Goal: Task Accomplishment & Management: Complete application form

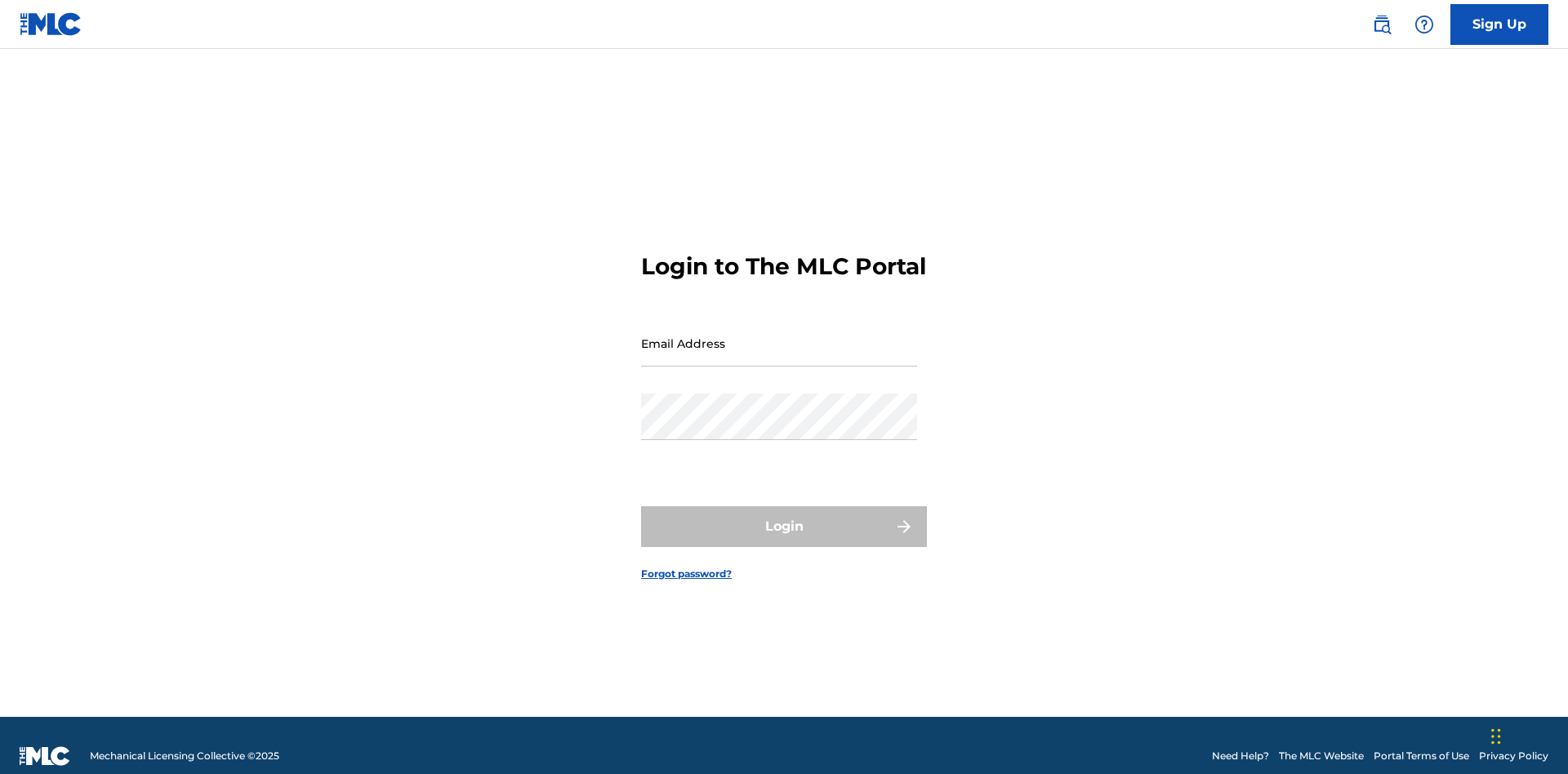
scroll to position [21, 0]
click at [780, 336] on input "Email Address" at bounding box center [779, 344] width 276 height 46
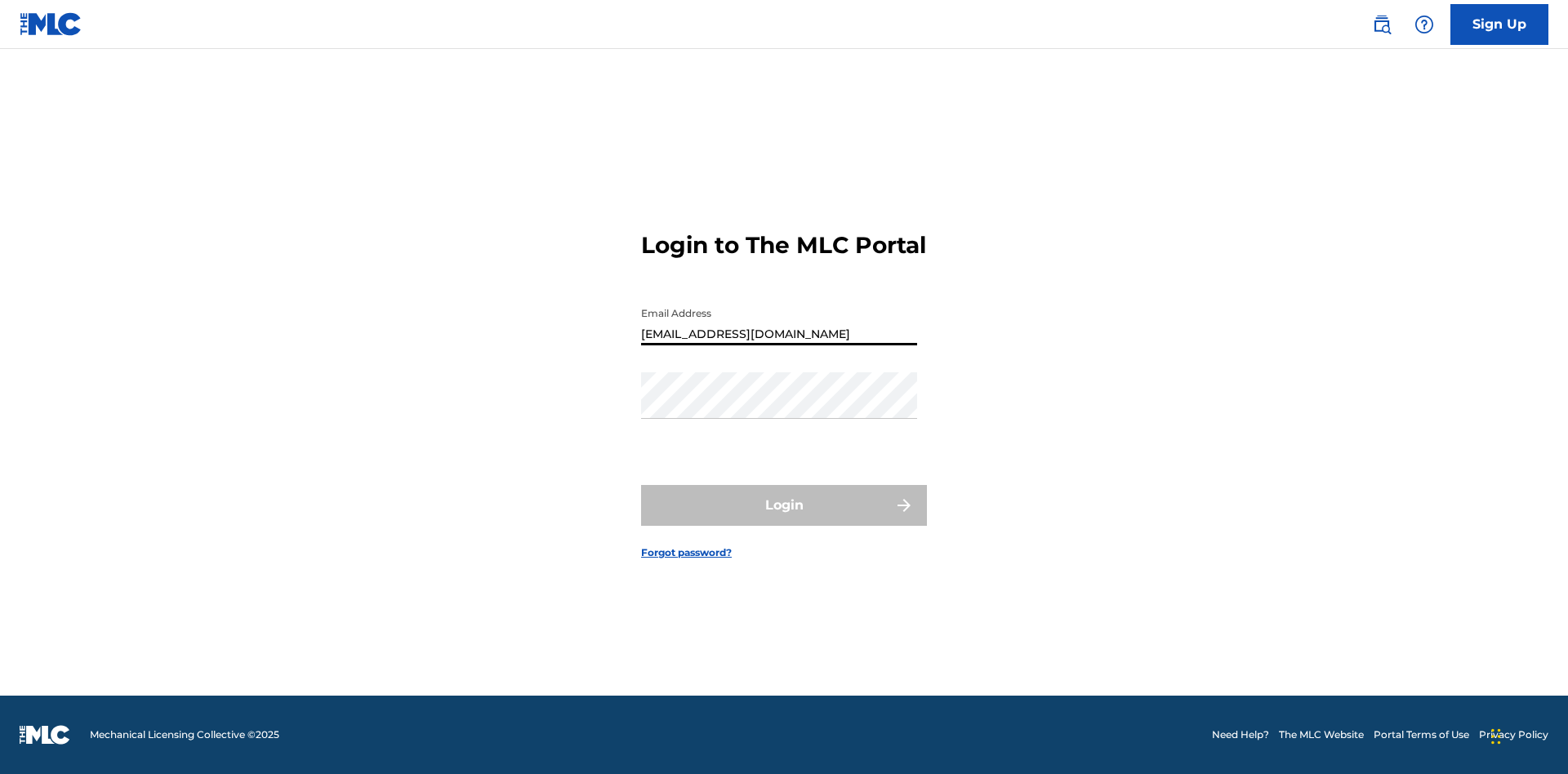
type input "[EMAIL_ADDRESS][DOMAIN_NAME]"
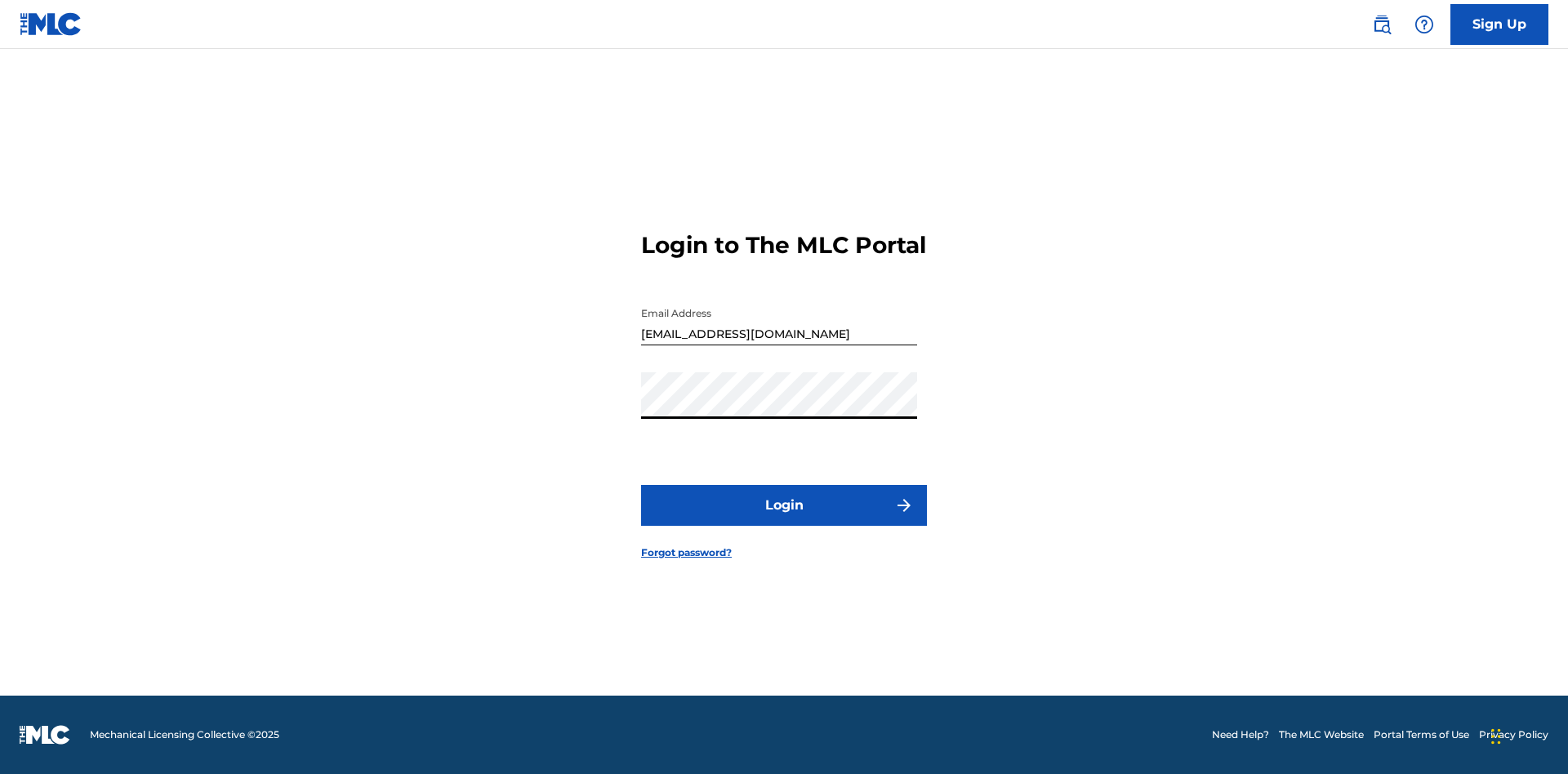
click at [784, 520] on button "Login" at bounding box center [784, 505] width 286 height 41
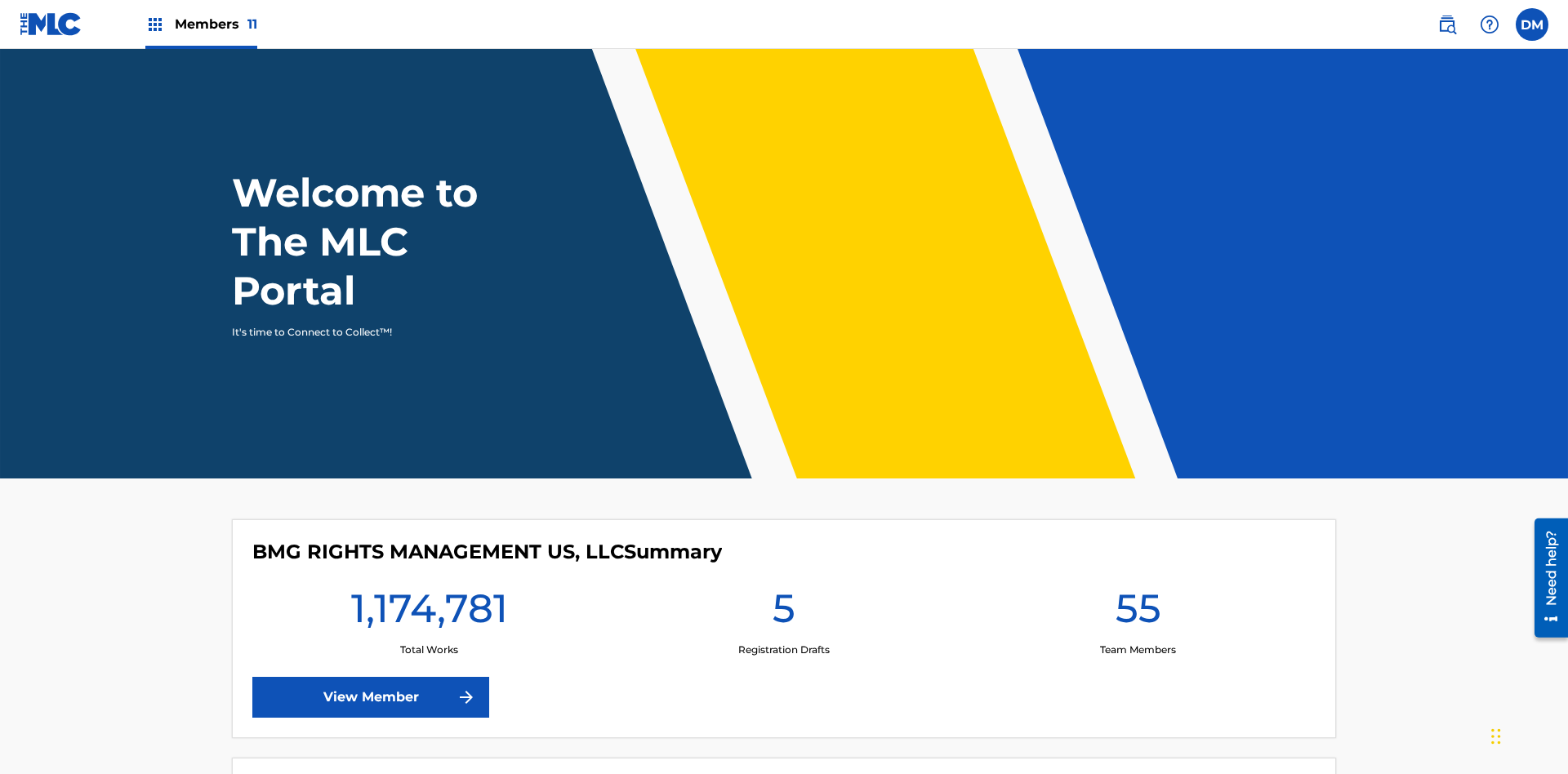
scroll to position [71, 0]
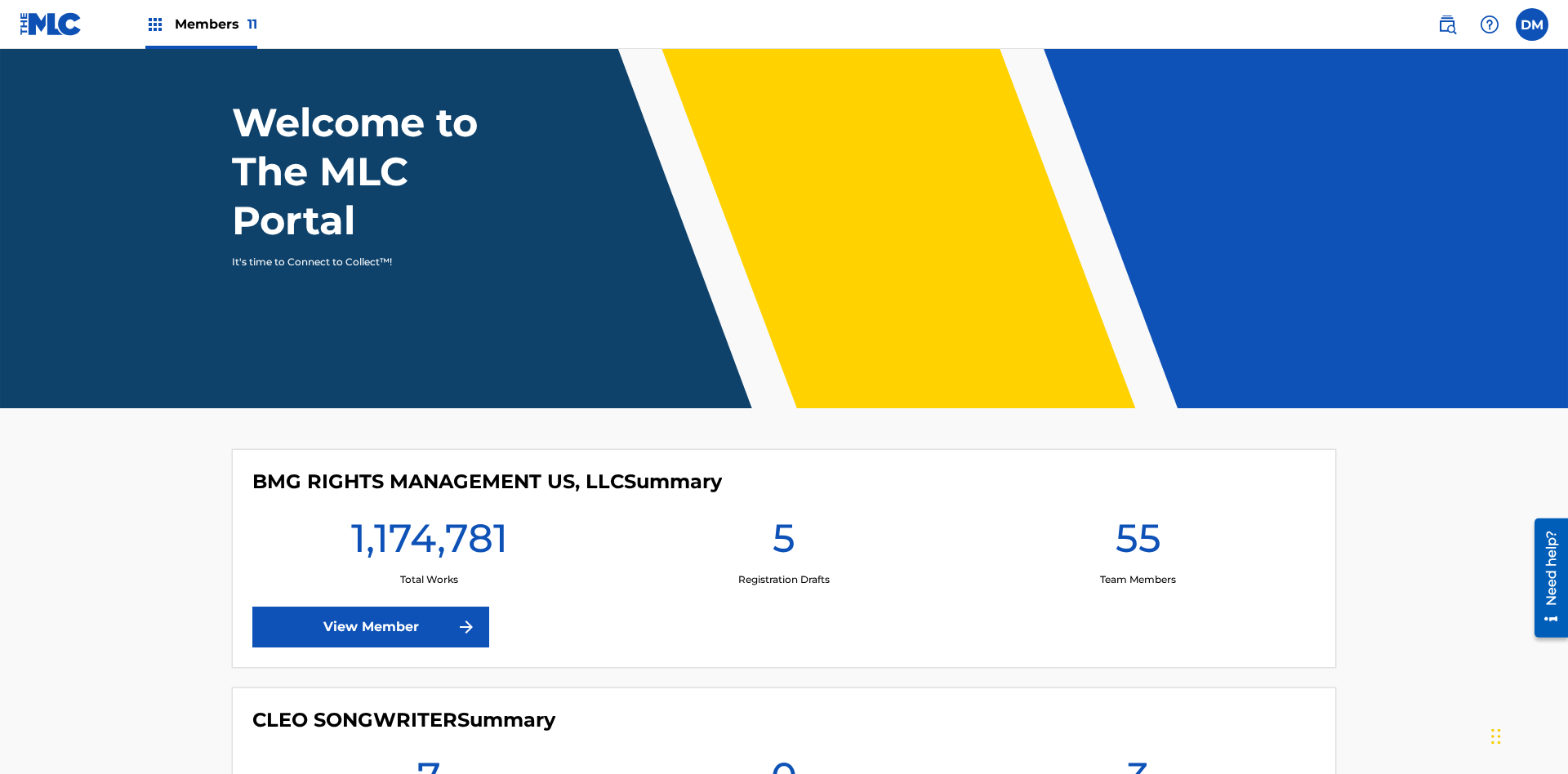
click at [201, 24] on span "Members 11" at bounding box center [216, 23] width 82 height 19
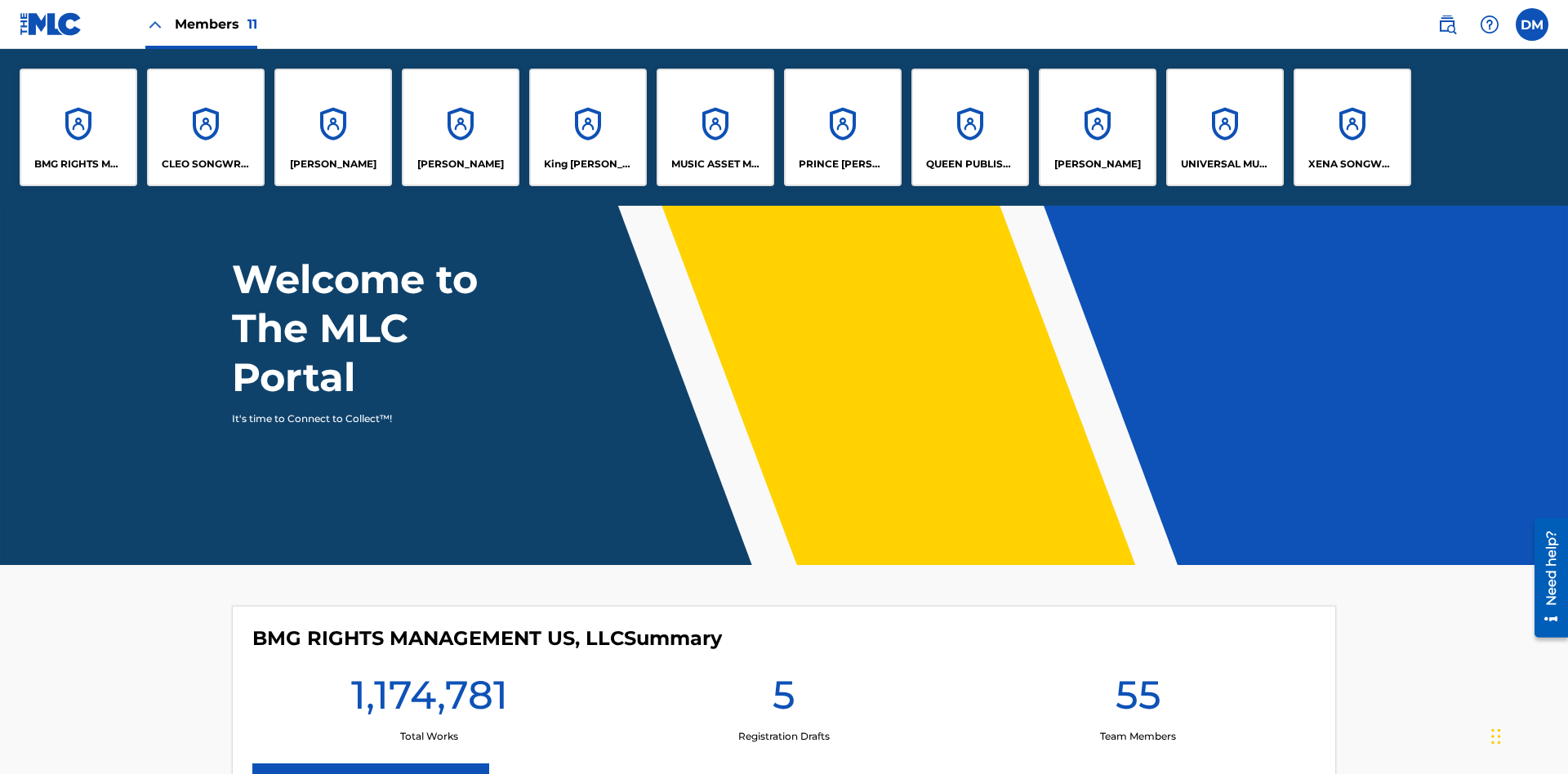
scroll to position [0, 0]
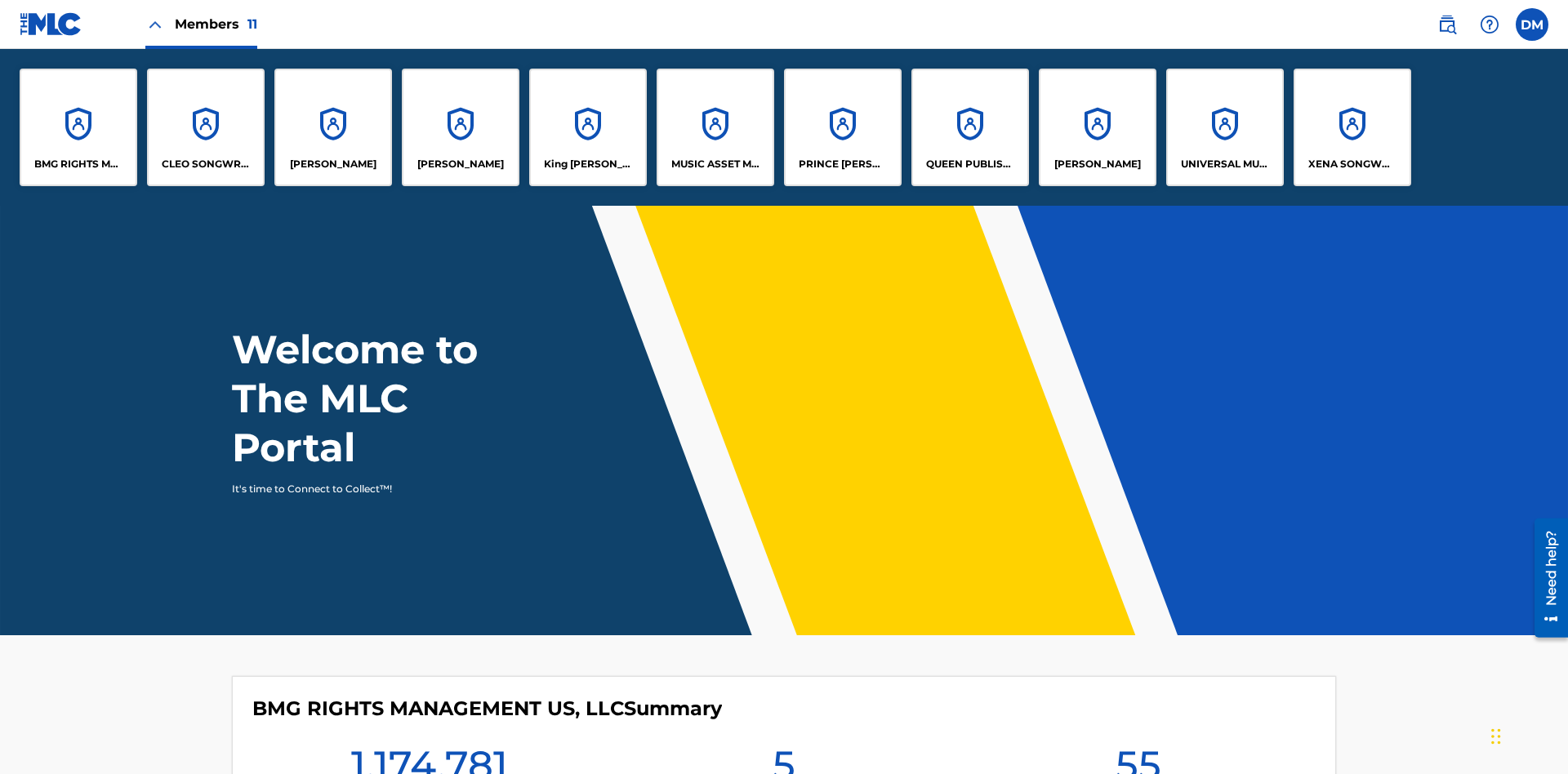
click at [1224, 164] on p "UNIVERSAL MUSIC PUB GROUP" at bounding box center [1226, 164] width 89 height 14
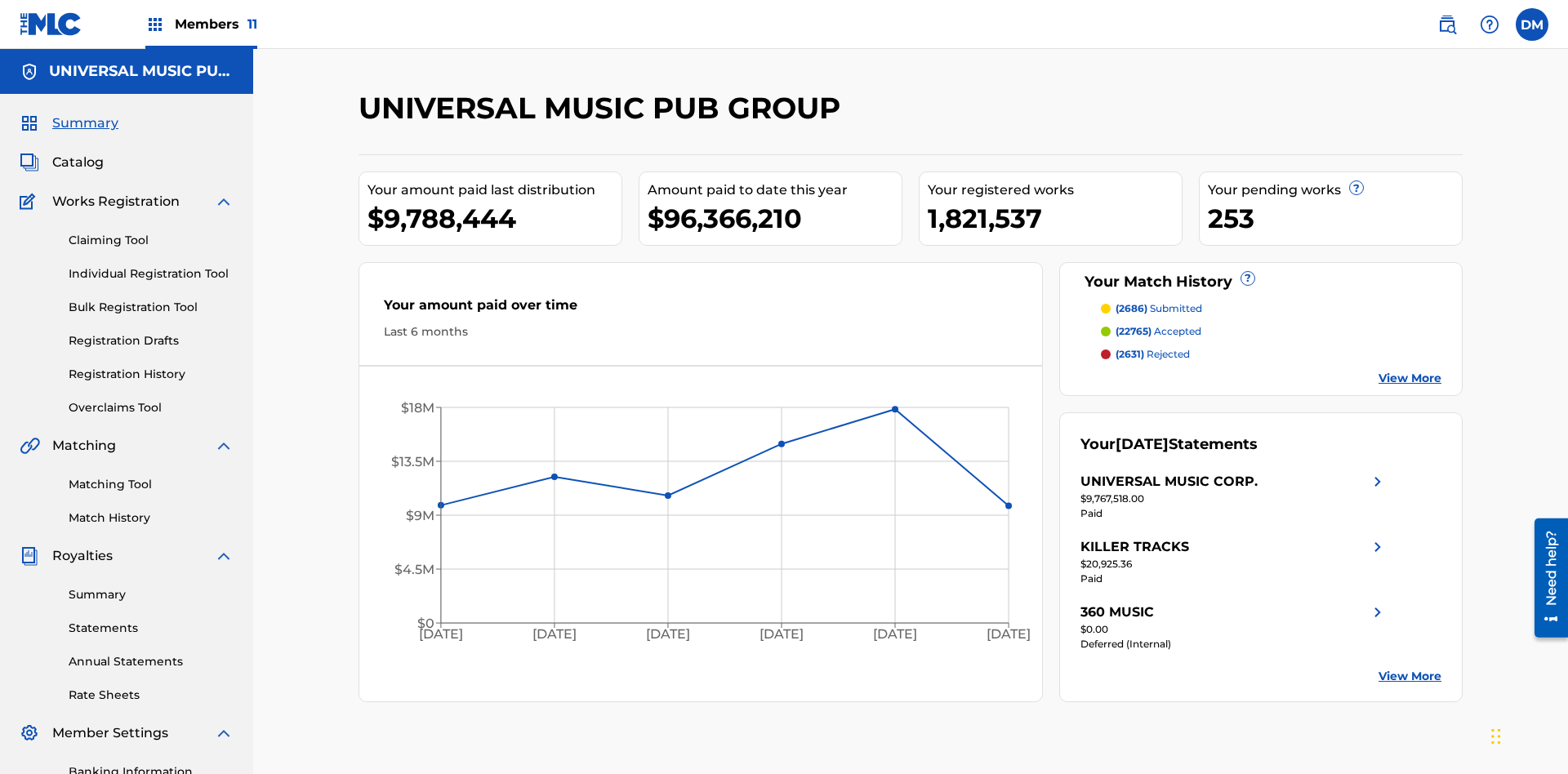
click at [151, 265] on link "Individual Registration Tool" at bounding box center [151, 273] width 165 height 17
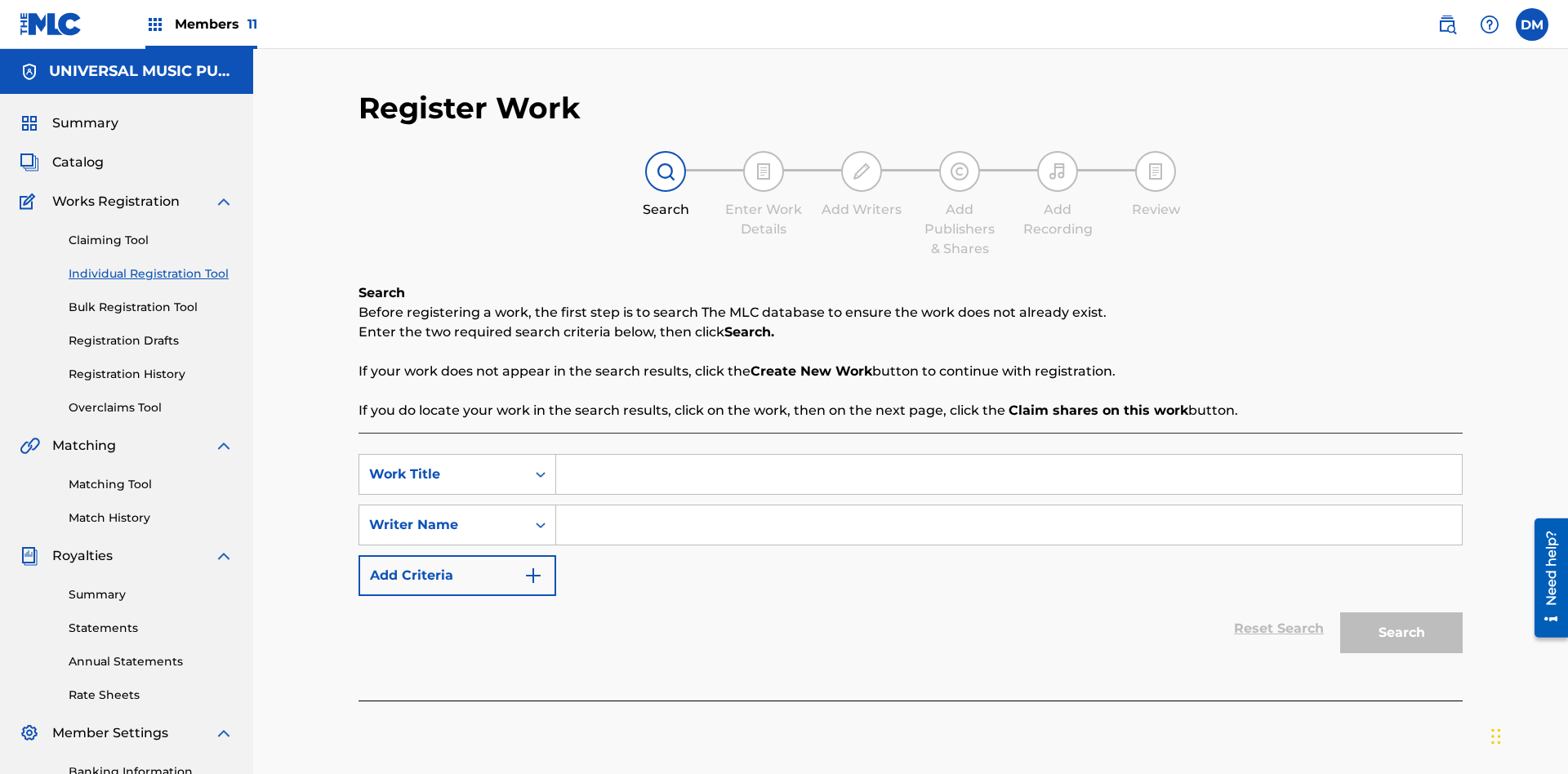
click at [1009, 455] on input "Search Form" at bounding box center [1009, 475] width 905 height 39
type input "Internal User Delete All Drafts"
click at [1009, 505] on input "Search Form" at bounding box center [1009, 525] width 905 height 39
click at [1402, 612] on button "Search" at bounding box center [1401, 633] width 122 height 41
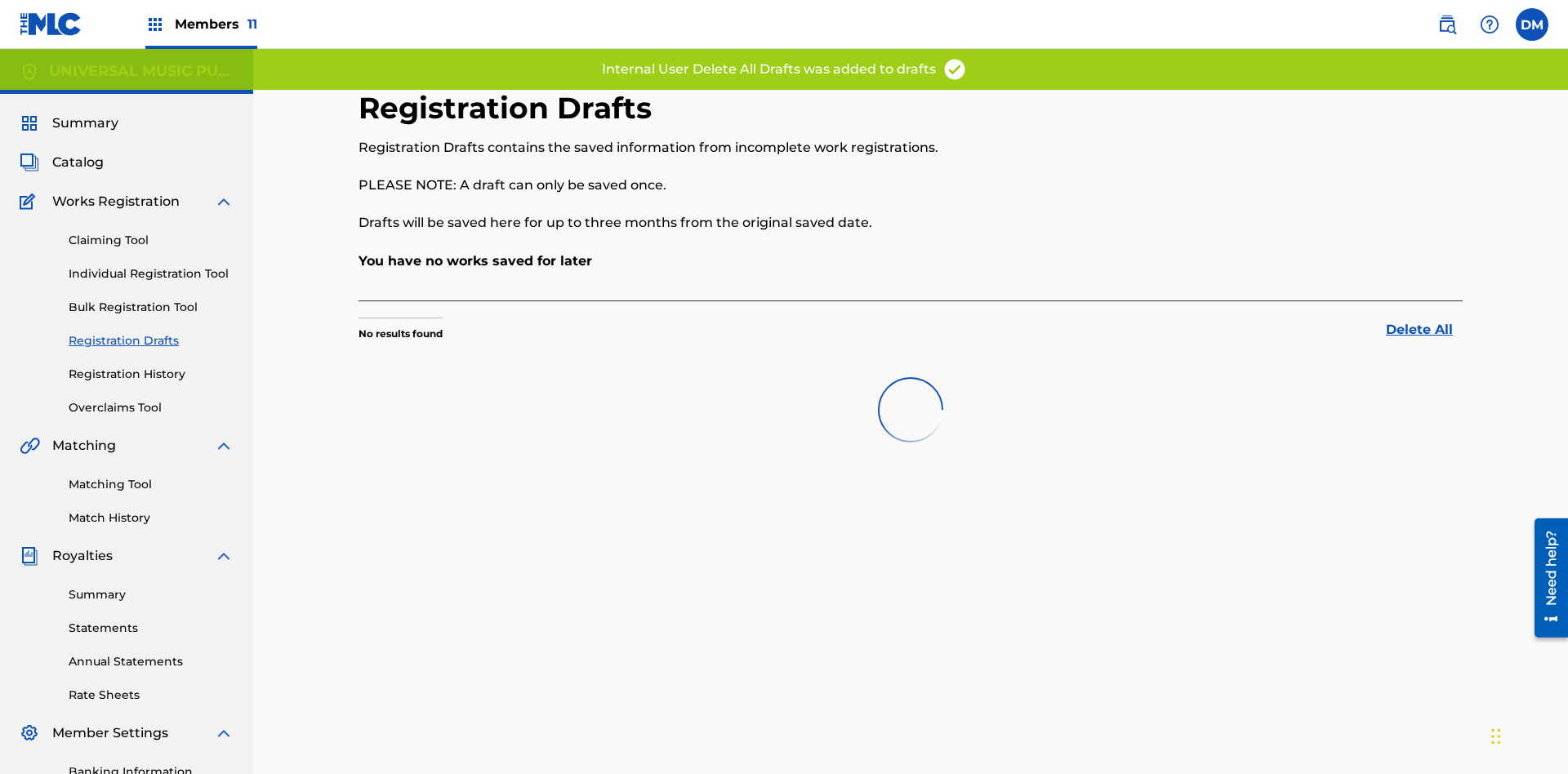
click at [1532, 24] on label at bounding box center [1532, 24] width 33 height 33
click at [1532, 24] on input "[PERSON_NAME] [PERSON_NAME] [PERSON_NAME][EMAIL_ADDRESS][DOMAIN_NAME] Notificat…" at bounding box center [1532, 24] width 0 height 0
click at [0, 0] on p "Log out" at bounding box center [0, 0] width 0 height 0
click at [1532, 24] on input "[PERSON_NAME] [PERSON_NAME] [PERSON_NAME][EMAIL_ADDRESS][DOMAIN_NAME] Notificat…" at bounding box center [1532, 24] width 0 height 0
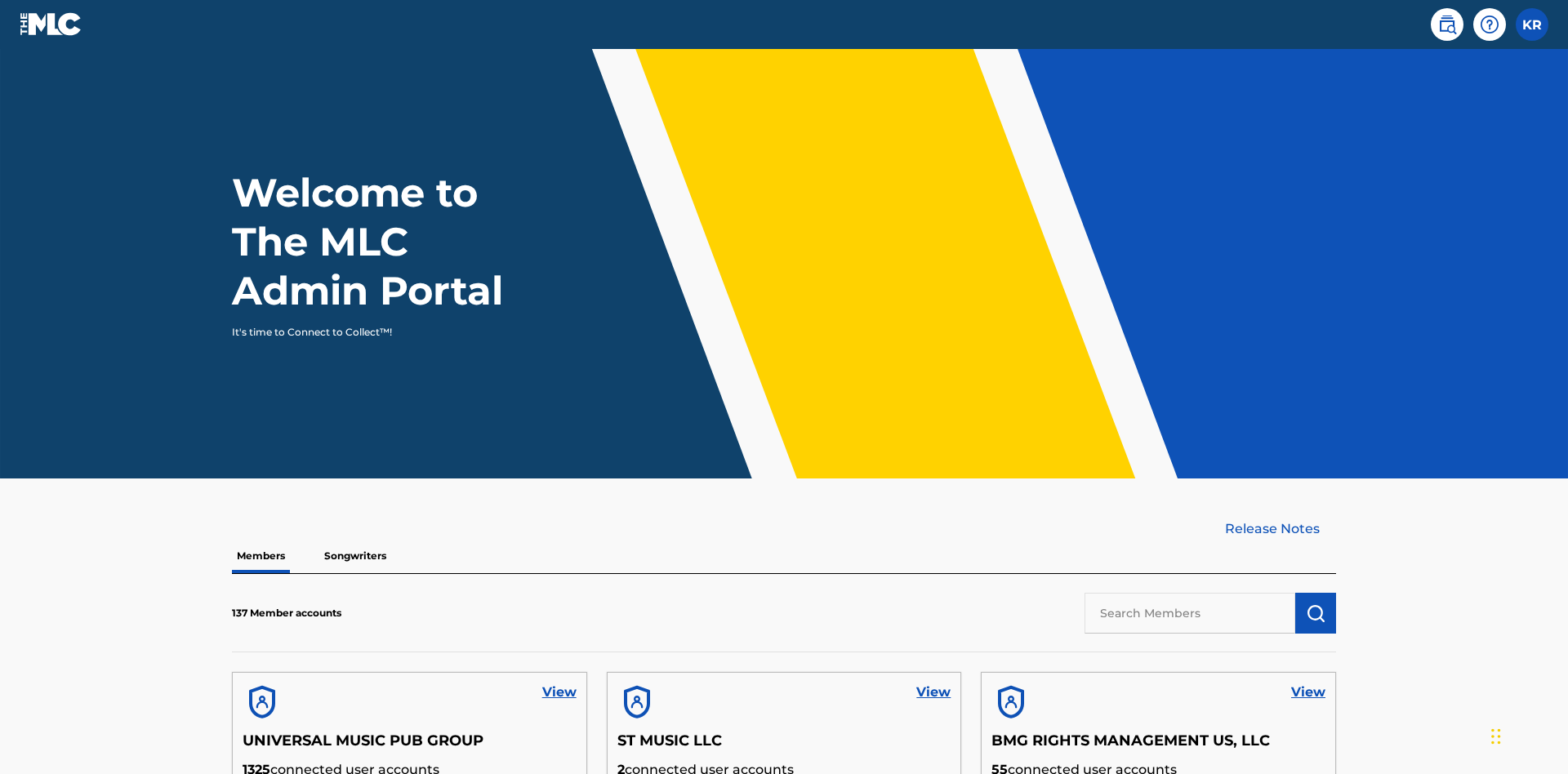
click at [1190, 593] on input "text" at bounding box center [1190, 613] width 211 height 41
click at [1316, 603] on img "submit" at bounding box center [1316, 613] width 20 height 20
